Goal: Transaction & Acquisition: Purchase product/service

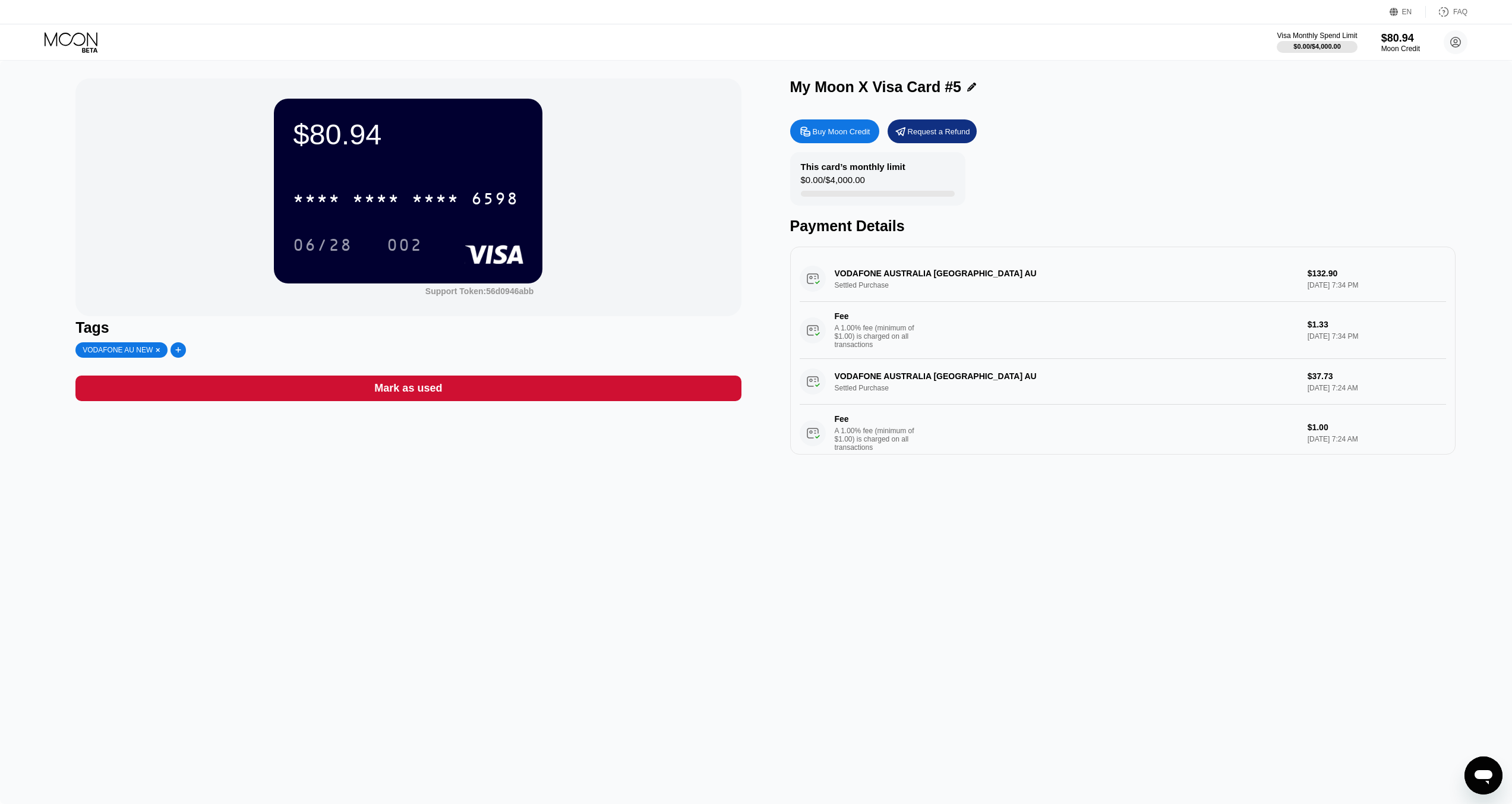
click at [75, 36] on icon at bounding box center [72, 42] width 55 height 21
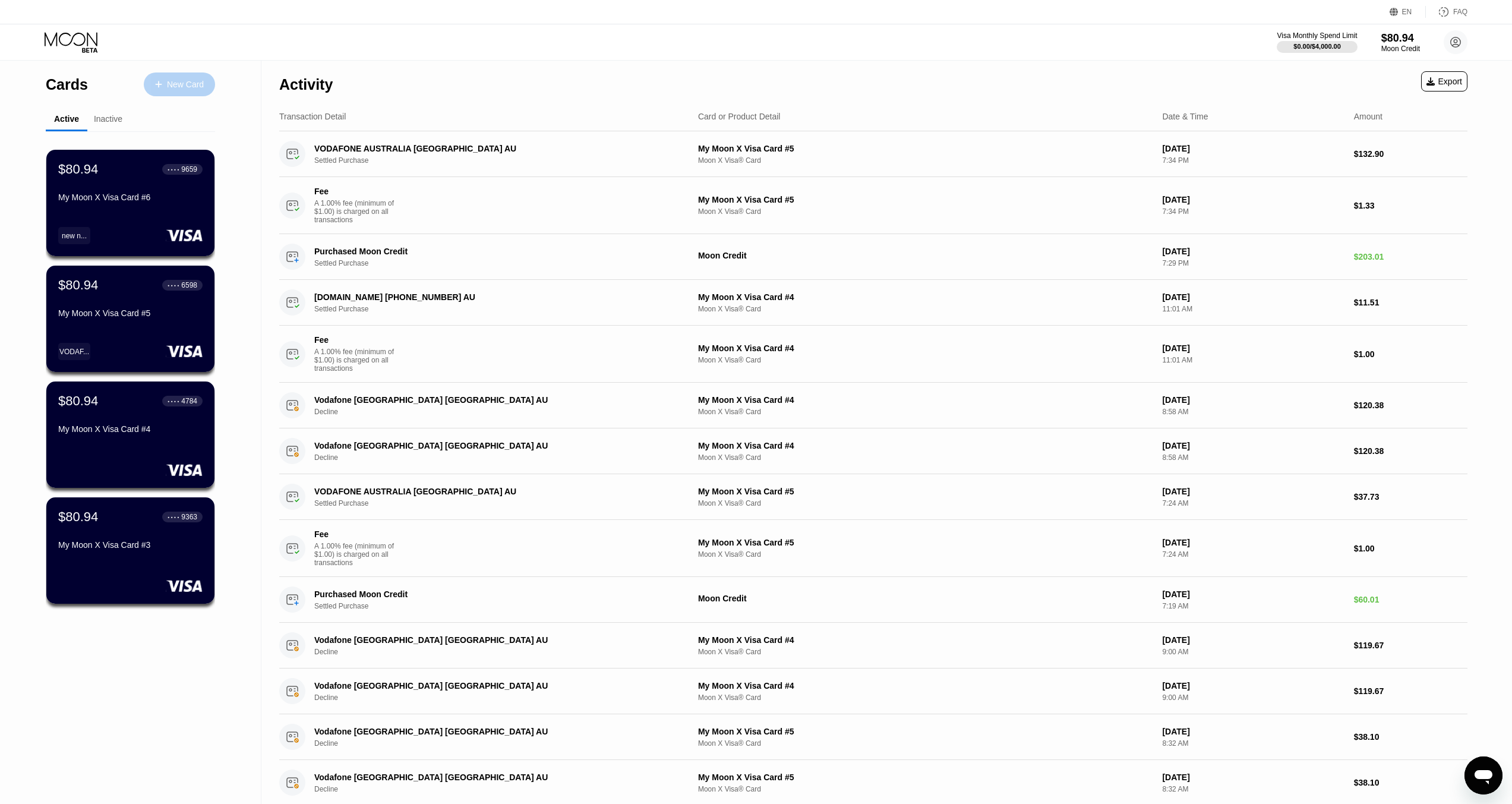
click at [169, 85] on div "New Card" at bounding box center [185, 85] width 37 height 10
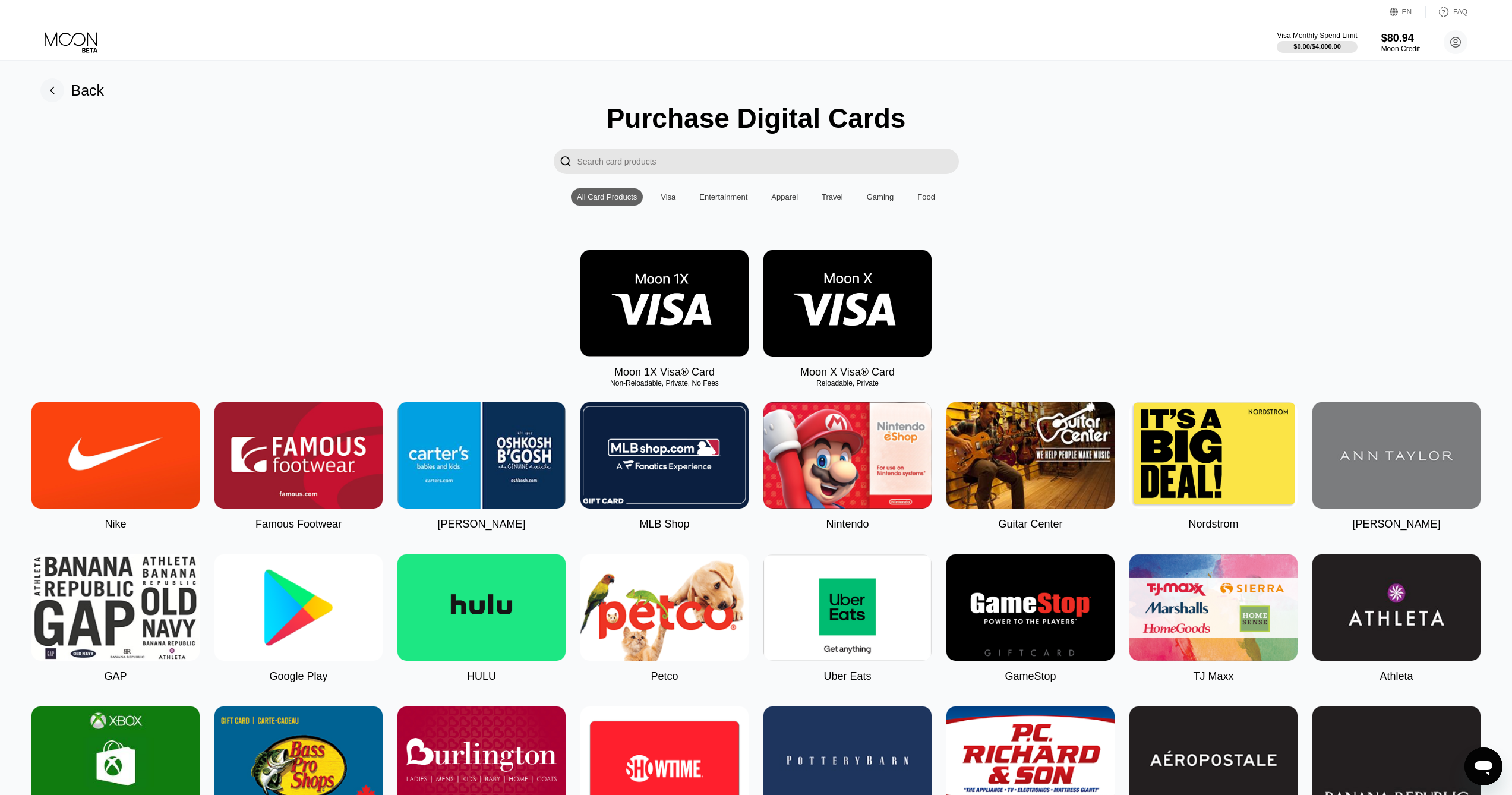
click at [662, 199] on div "Visa" at bounding box center [668, 197] width 15 height 9
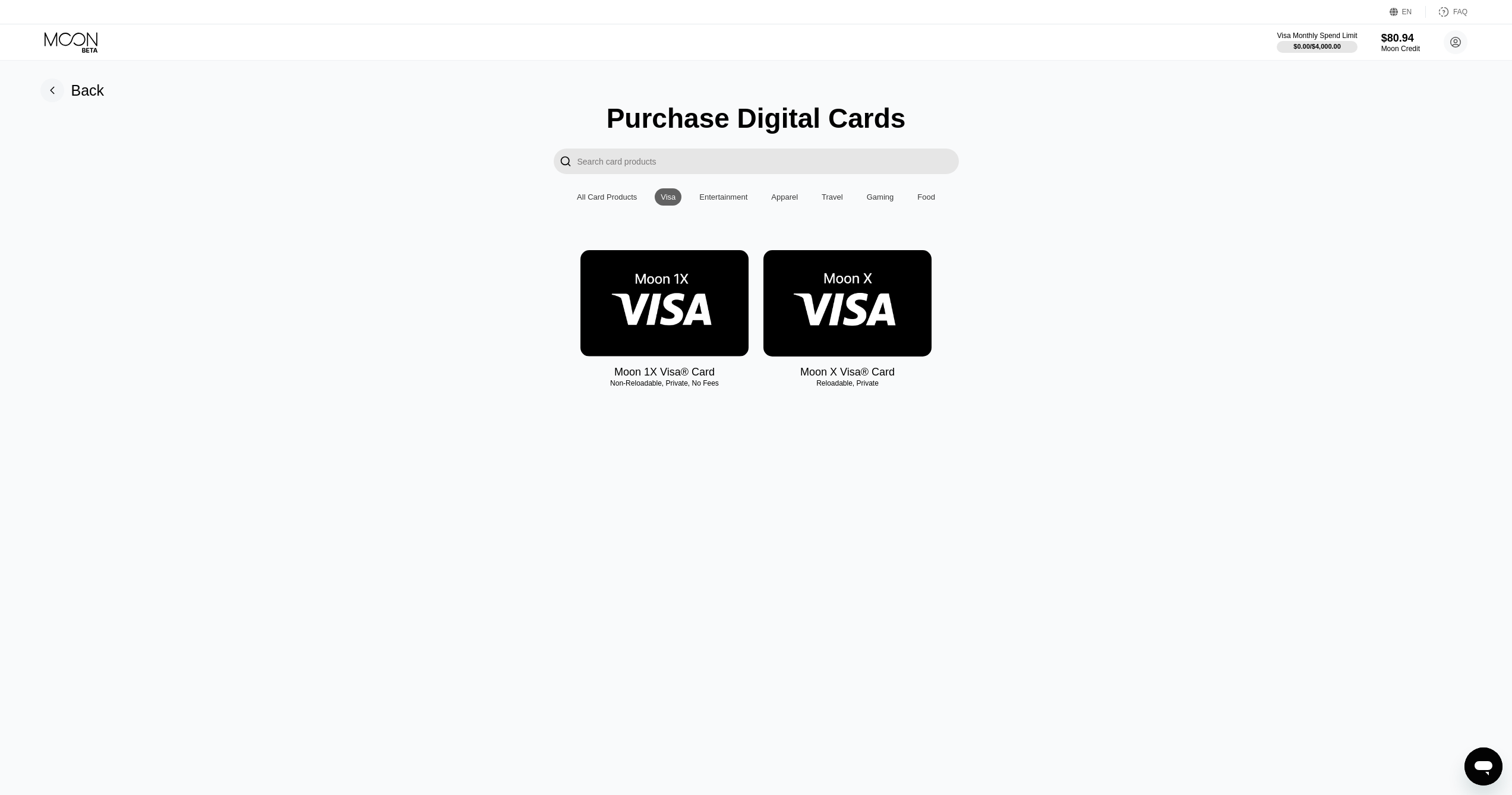
click at [846, 309] on img at bounding box center [847, 303] width 168 height 106
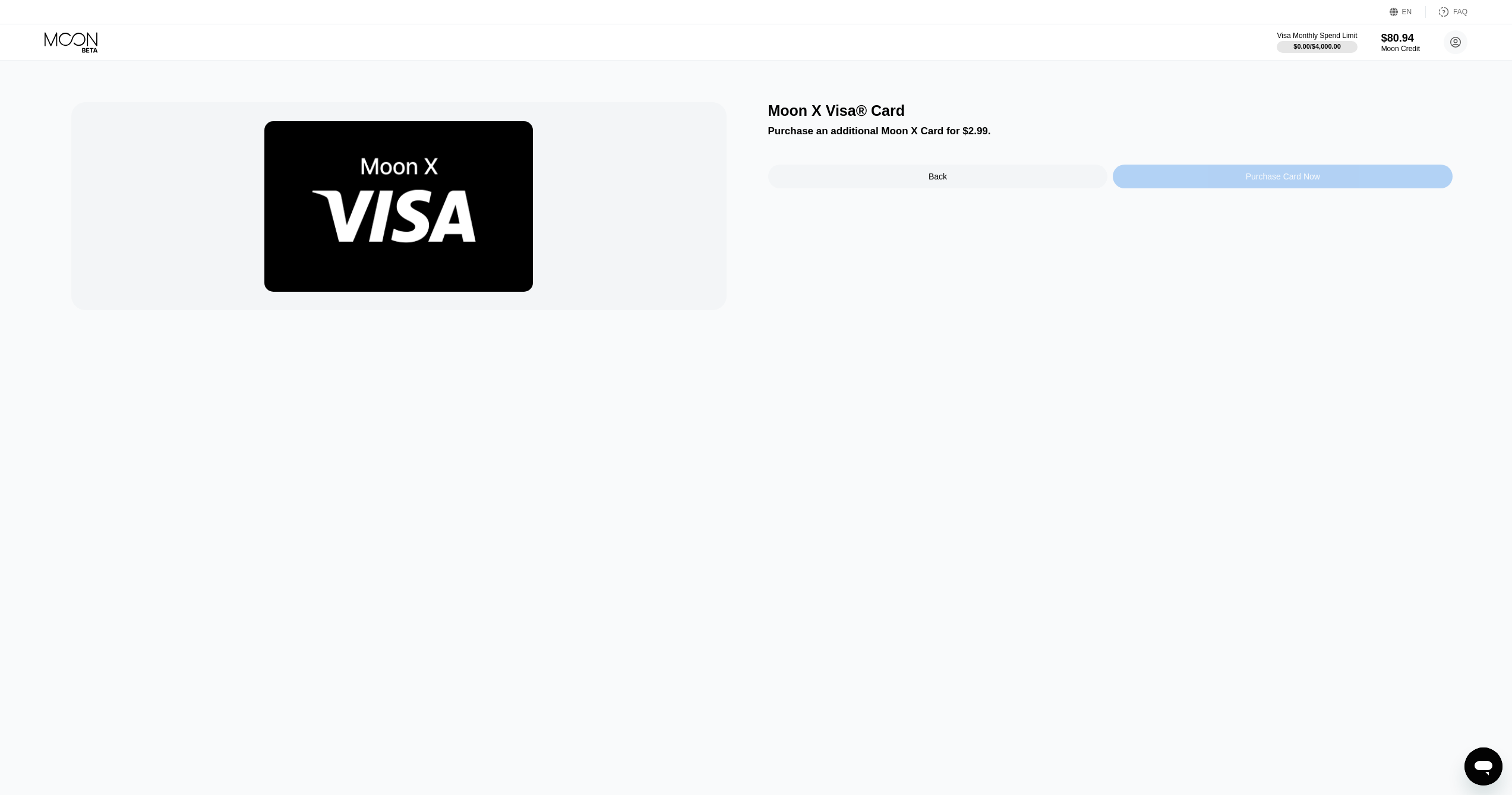
click at [1226, 180] on div "Purchase Card Now" at bounding box center [1282, 176] width 340 height 24
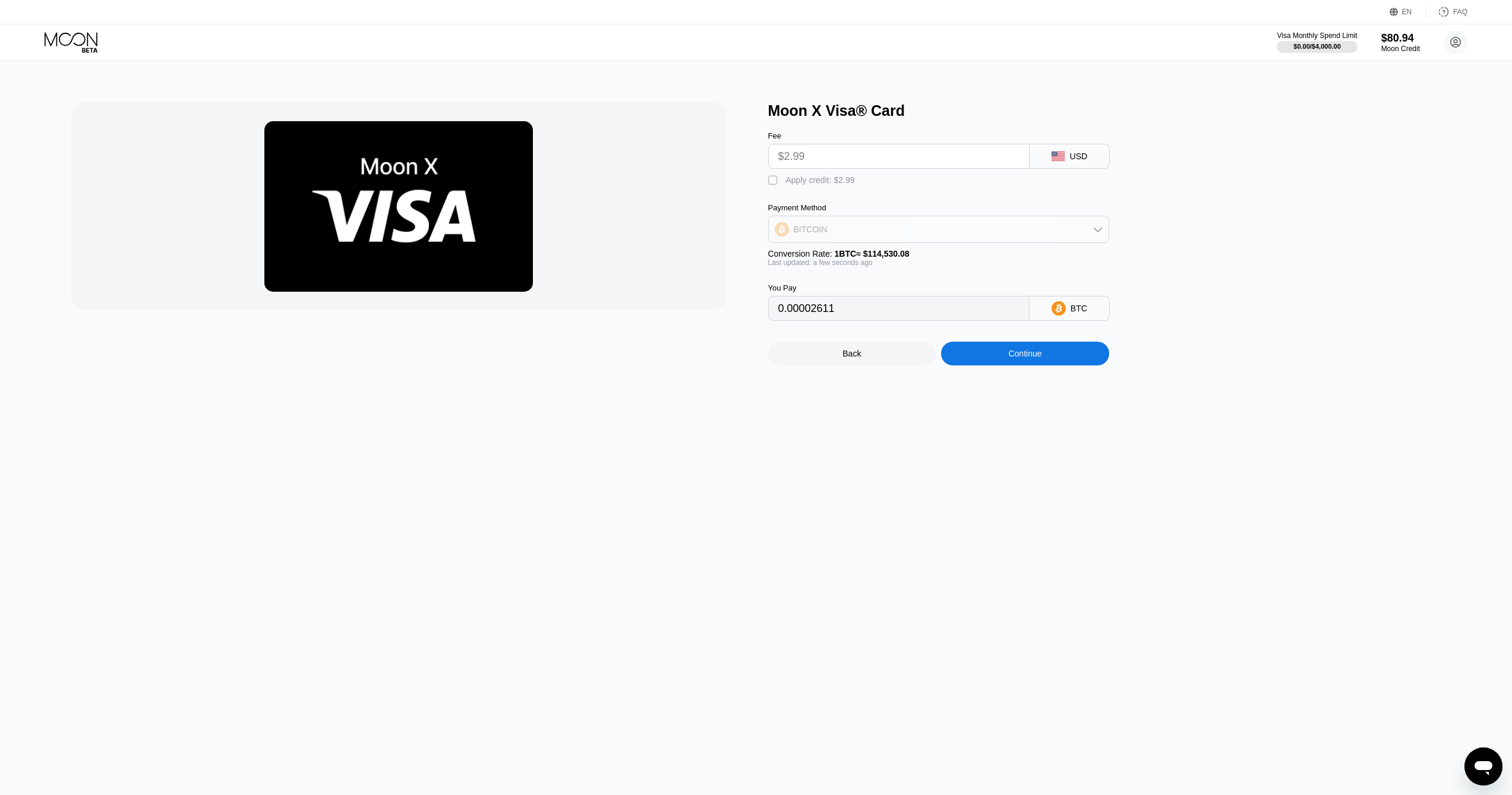
click at [832, 239] on div "BITCOIN" at bounding box center [938, 229] width 340 height 24
click at [839, 239] on div "BITCOIN" at bounding box center [938, 229] width 340 height 24
click at [775, 182] on div "" at bounding box center [774, 181] width 12 height 12
type input "0"
click at [1008, 358] on div "Continue" at bounding box center [1025, 353] width 33 height 10
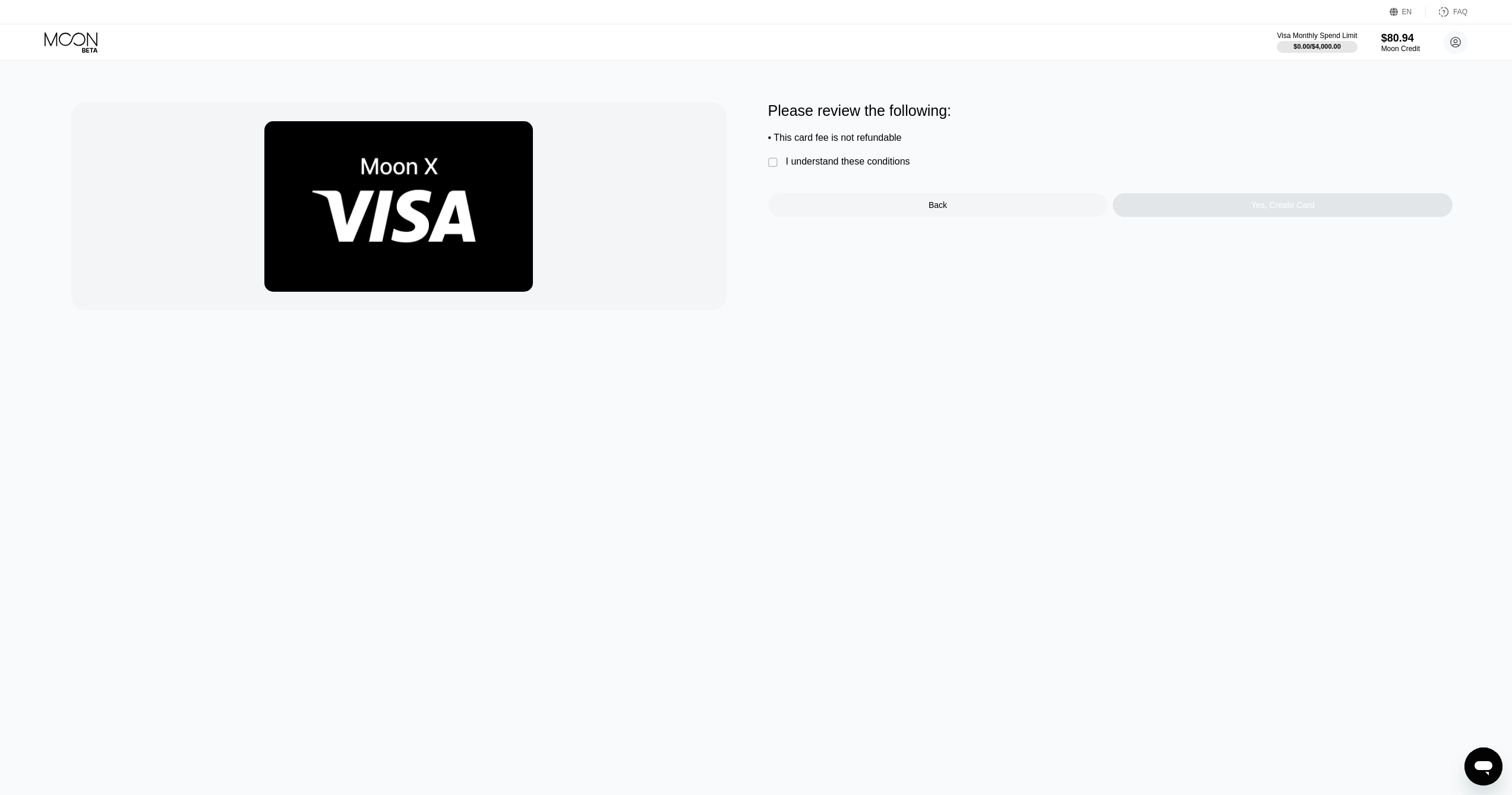
click at [777, 165] on div "" at bounding box center [774, 163] width 12 height 12
click at [1219, 206] on div "Yes, Create Card" at bounding box center [1282, 205] width 340 height 24
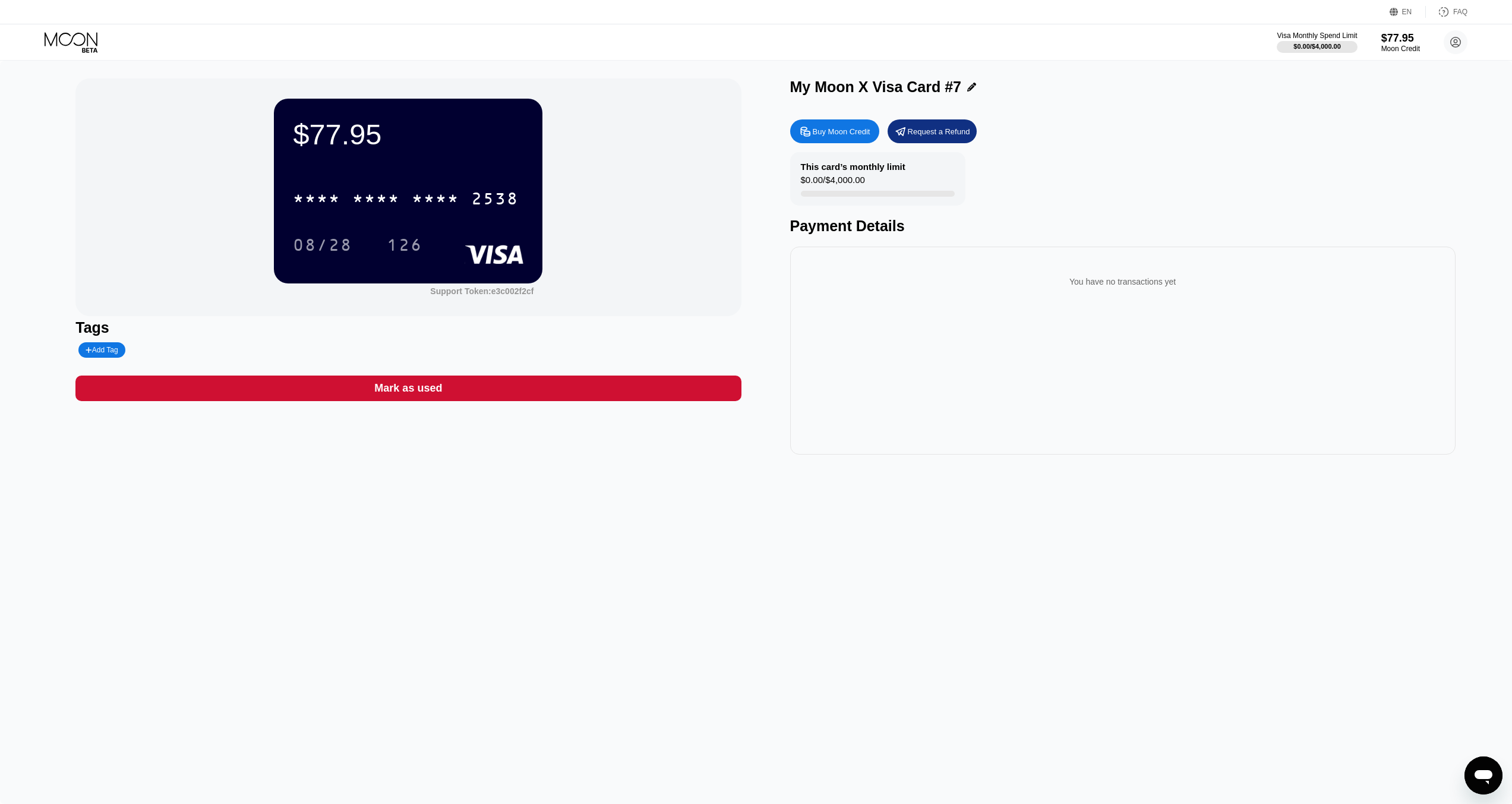
click at [451, 554] on div "$77.95 * * * * * * * * * * * * 2538 08/28 126 Support Token: e3c002f2cf Tags Ad…" at bounding box center [756, 432] width 1512 height 744
click at [103, 349] on div "Add Tag" at bounding box center [102, 350] width 32 height 8
type input "s"
type input "september vodafone new"
click at [183, 350] on icon at bounding box center [186, 350] width 6 height 7
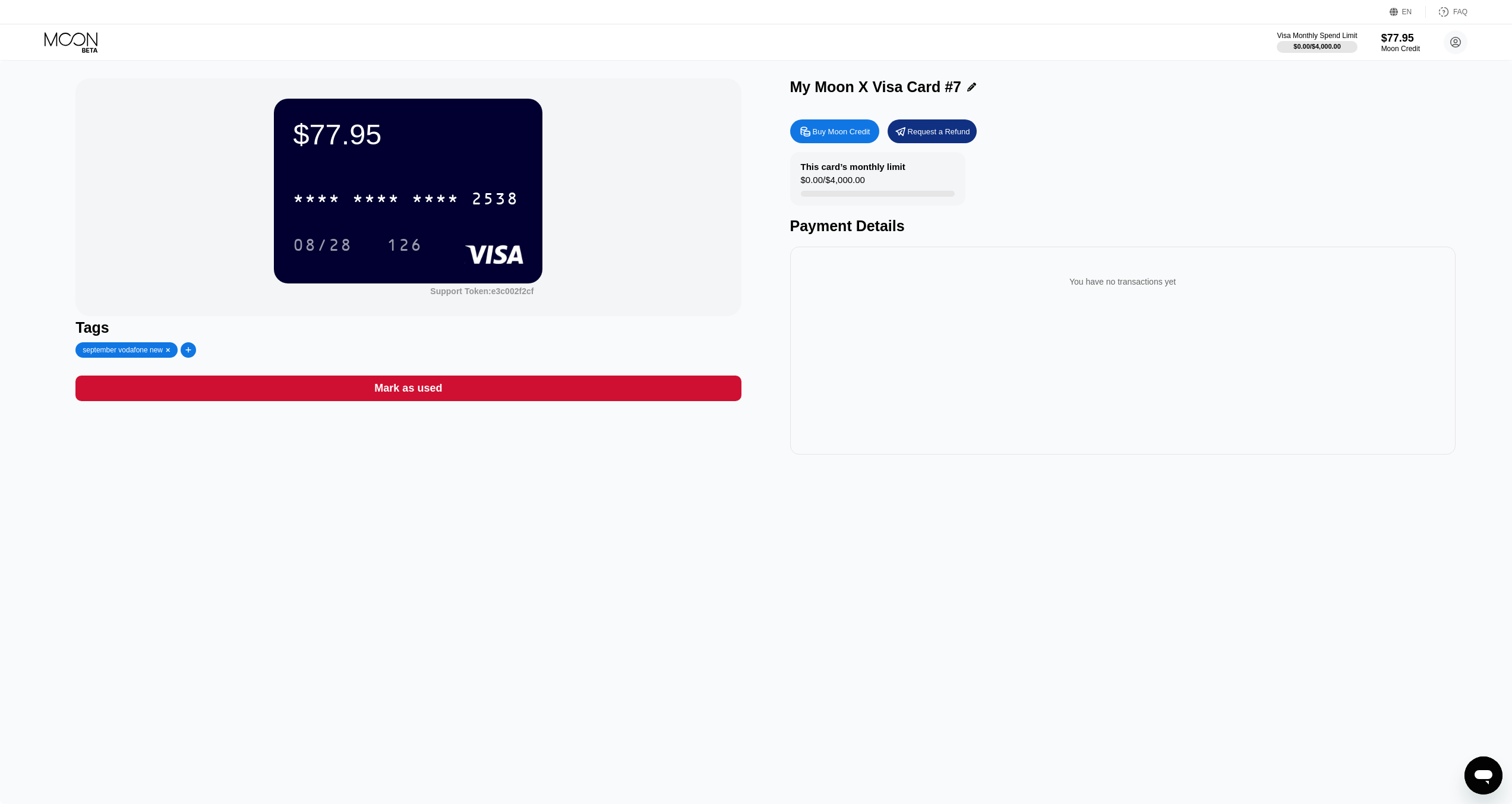
click at [1053, 520] on div "$77.95 * * * * * * * * * * * * 2538 08/28 126 Support Token: e3c002f2cf Tags se…" at bounding box center [756, 432] width 1512 height 744
click at [214, 242] on div "$77.95 * * * * * * * * * * * * 2538 08/28 126 Support Token: e3c002f2cf" at bounding box center [408, 197] width 666 height 237
click at [372, 197] on div "* * * *" at bounding box center [376, 201] width 48 height 19
